Goal: Find specific page/section: Find specific page/section

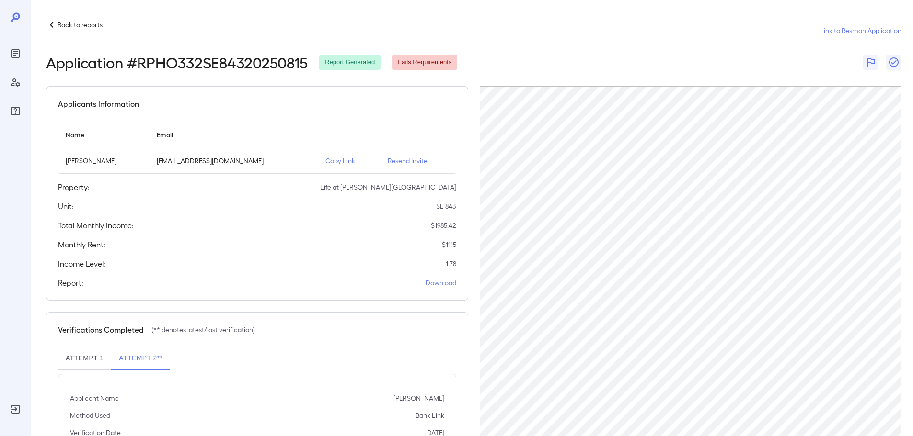
click at [88, 24] on p "Back to reports" at bounding box center [79, 25] width 45 height 10
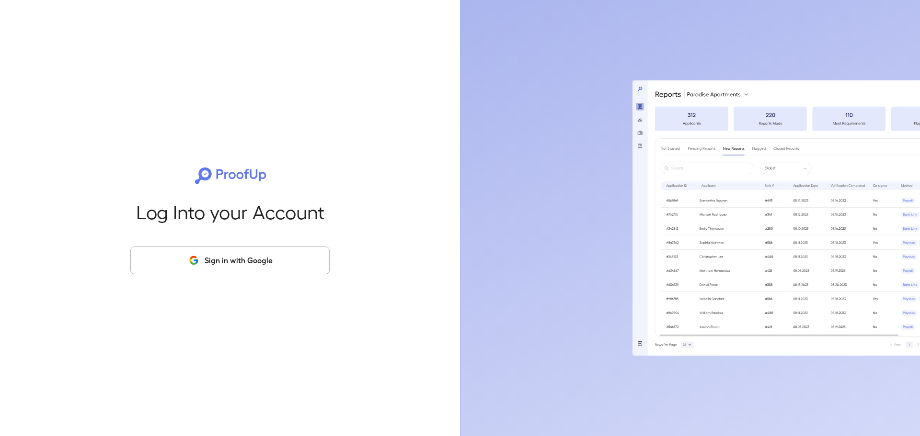
click at [166, 208] on p "Log Into your Account" at bounding box center [230, 211] width 188 height 21
click at [263, 298] on div "Log Into your Account Sign in with Google" at bounding box center [229, 218] width 429 height 436
click at [251, 257] on button "Sign in with Google" at bounding box center [229, 261] width 199 height 28
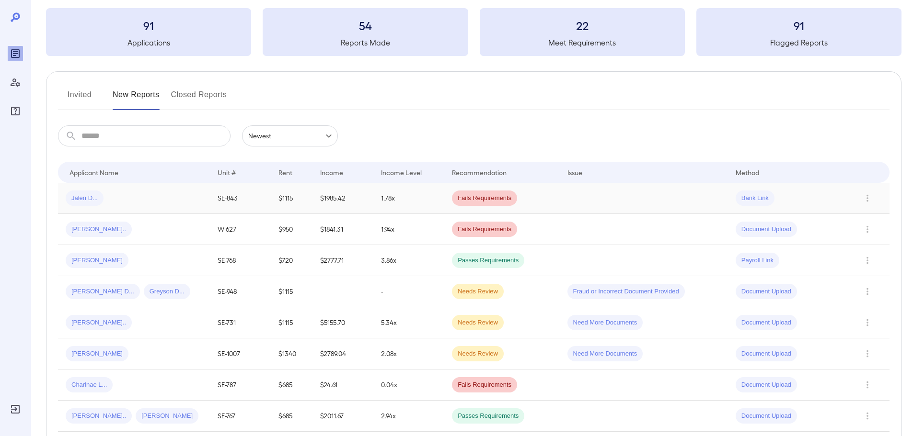
scroll to position [48, 0]
click at [180, 356] on div "[PERSON_NAME]" at bounding box center [134, 353] width 137 height 15
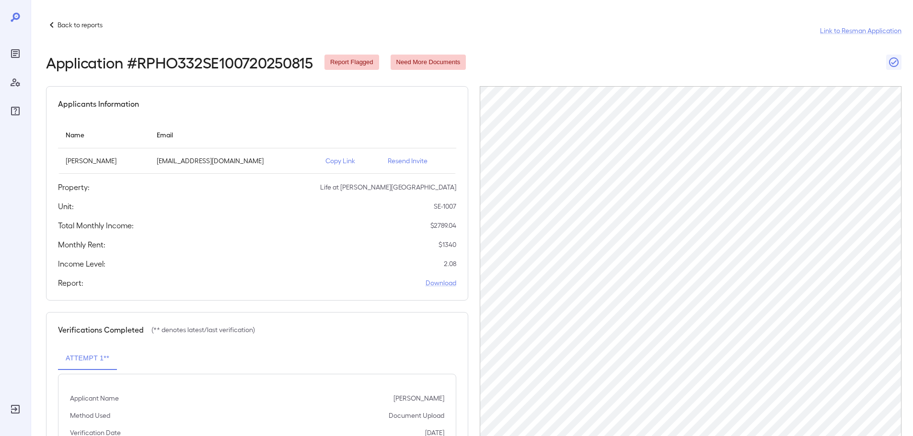
click at [76, 21] on p "Back to reports" at bounding box center [79, 25] width 45 height 10
